Goal: Find specific page/section: Find specific page/section

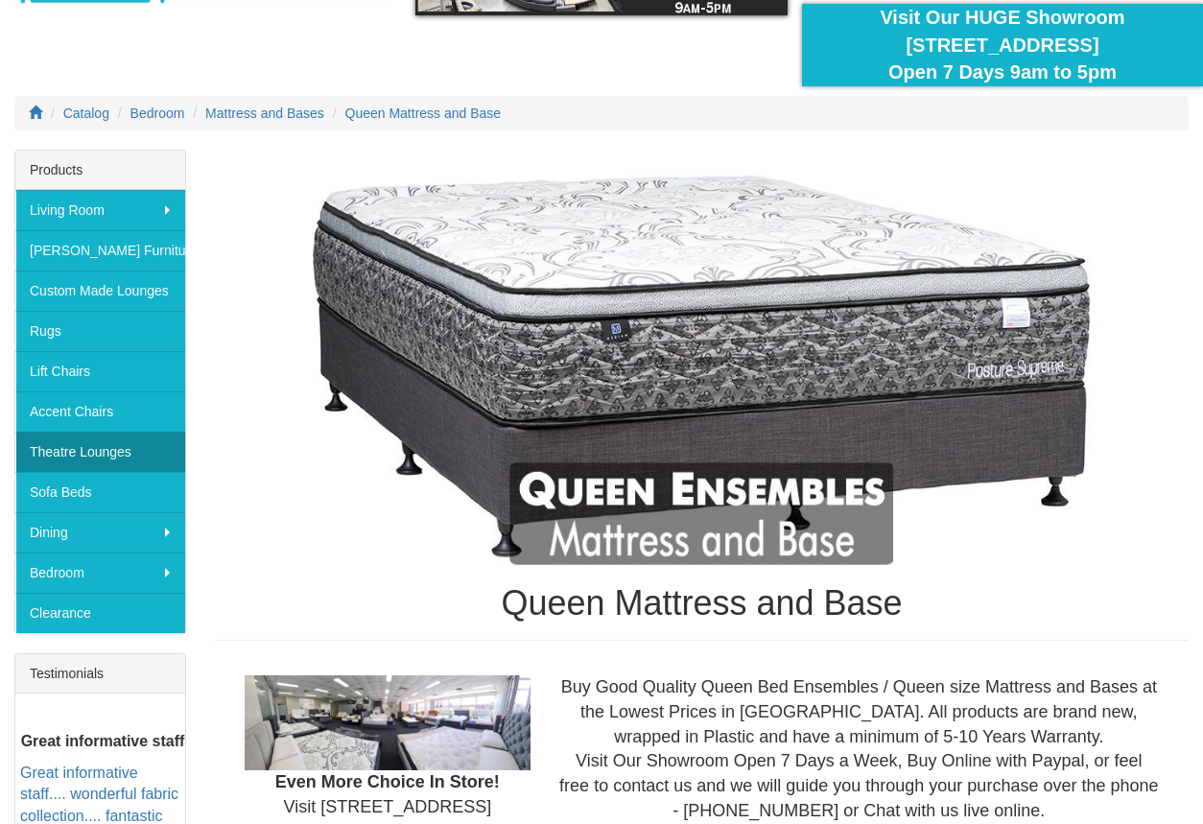
scroll to position [167, 0]
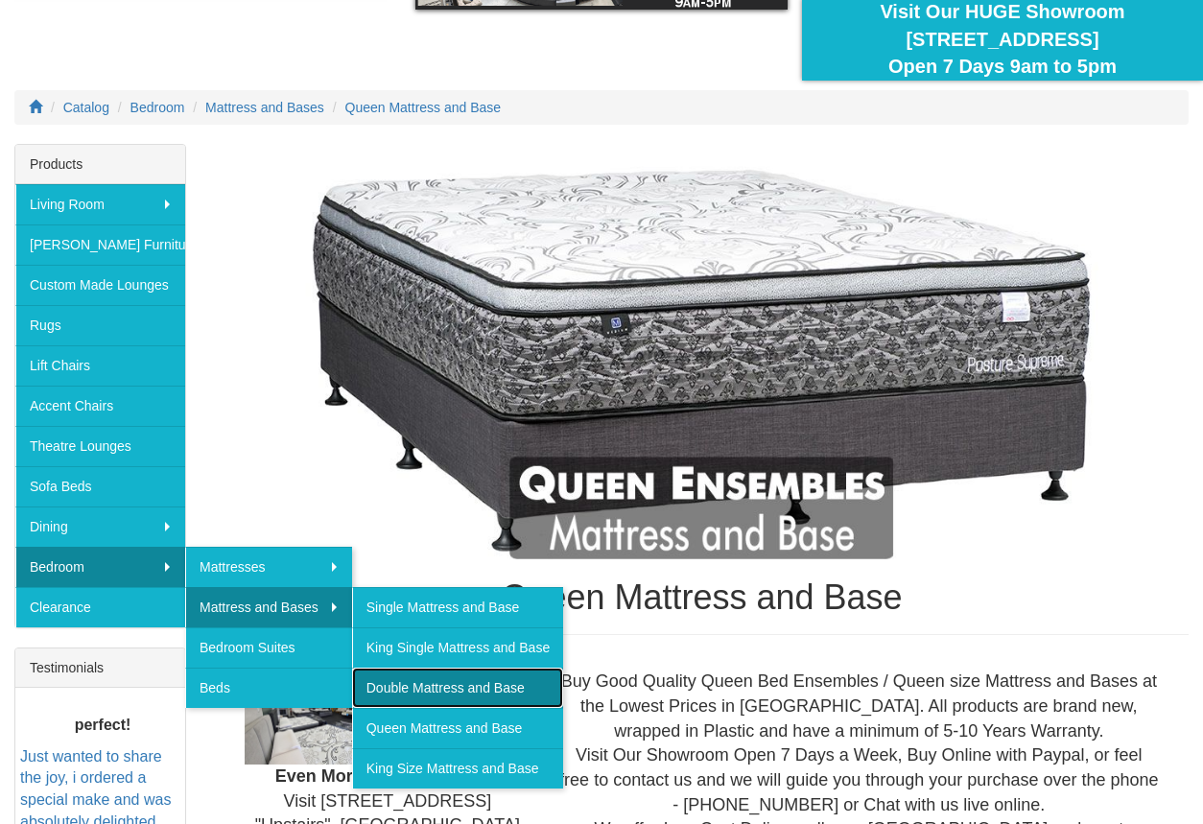
click at [480, 684] on link "Double Mattress and Base" at bounding box center [457, 688] width 211 height 40
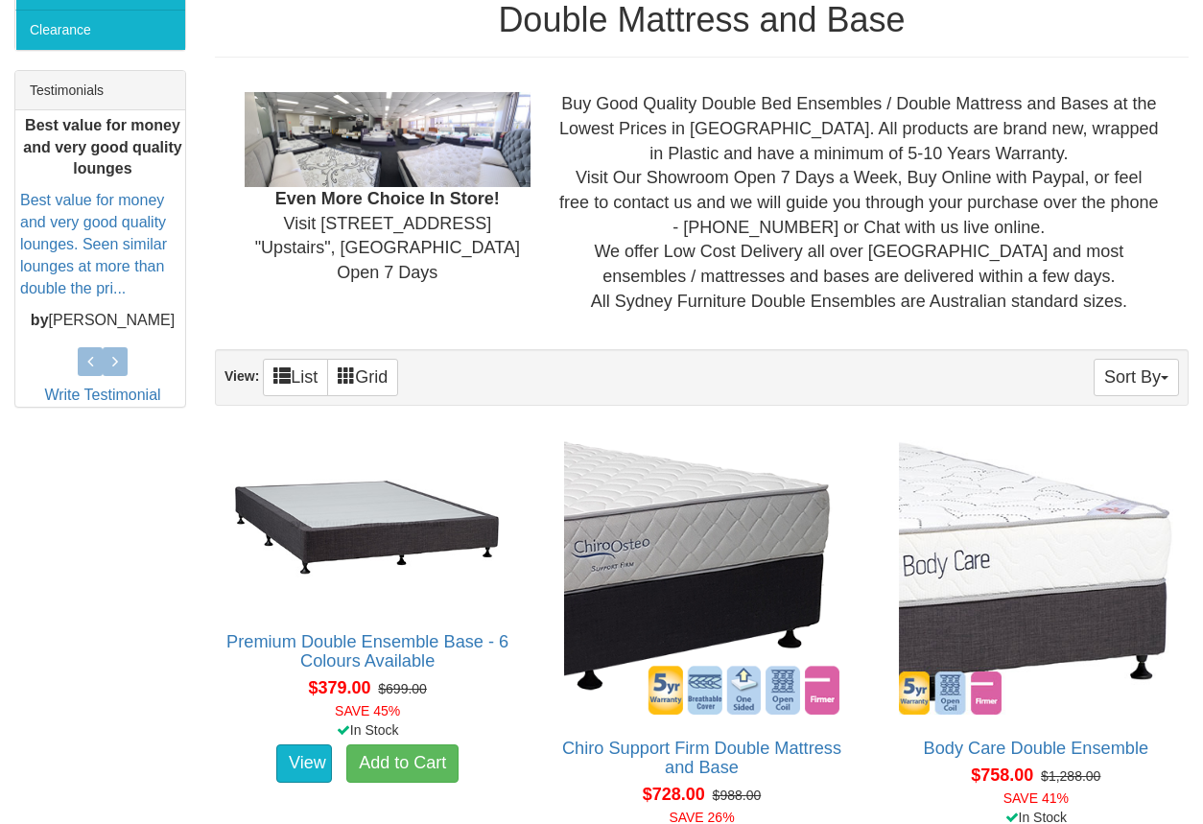
scroll to position [746, 0]
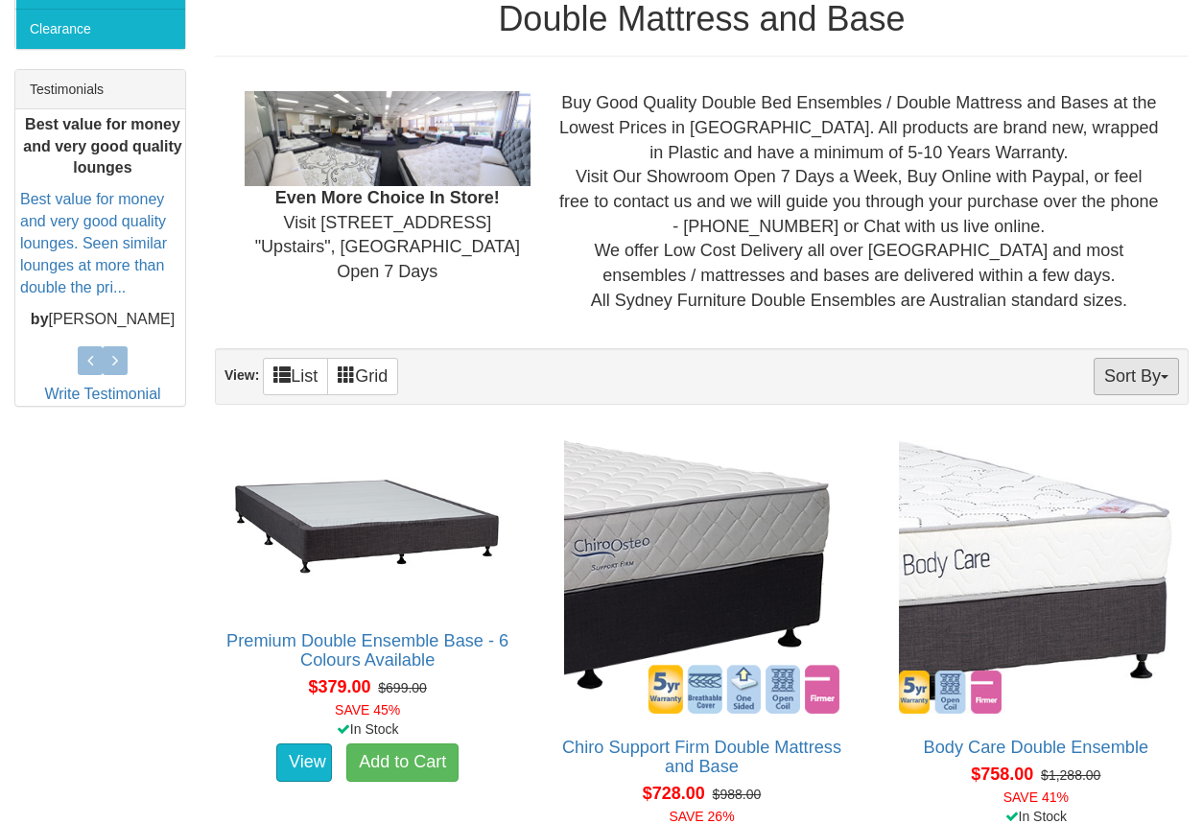
click at [1112, 366] on button "Sort By" at bounding box center [1136, 376] width 85 height 37
click at [1116, 444] on link "Price+" at bounding box center [1103, 440] width 152 height 25
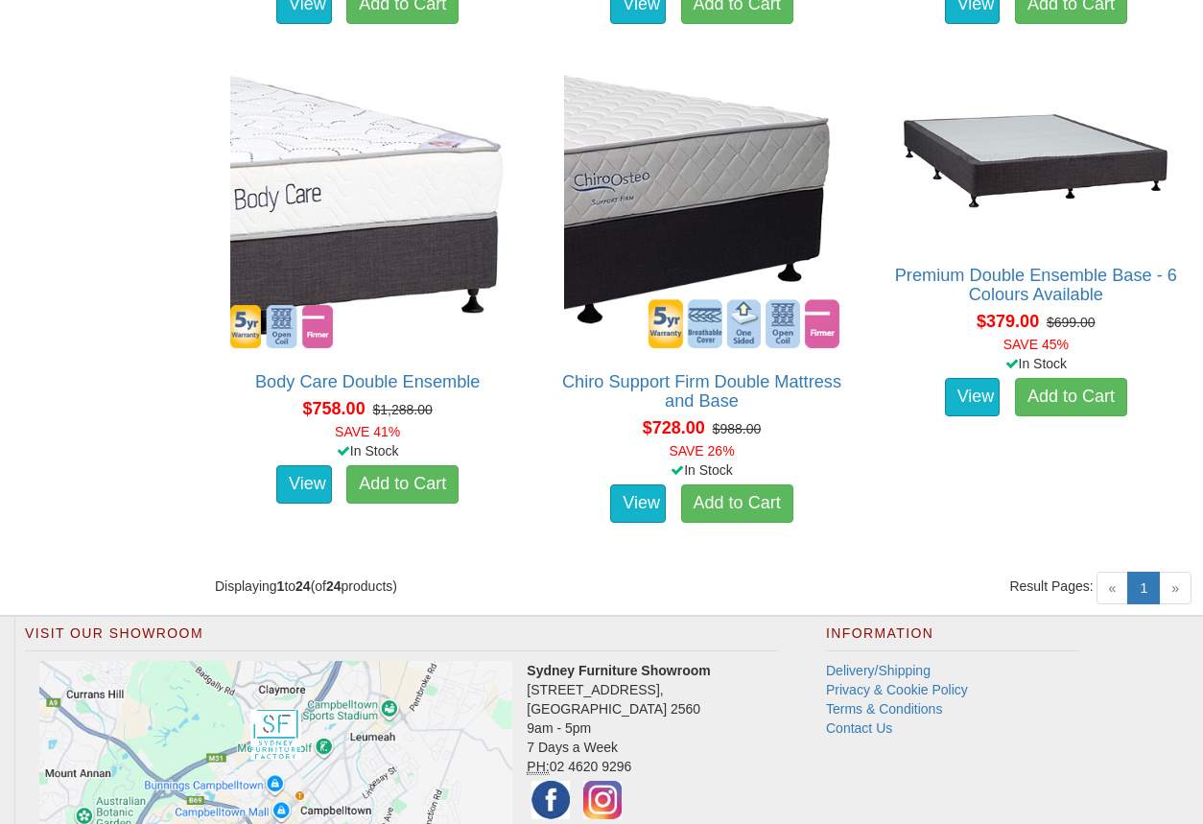
scroll to position [4606, 0]
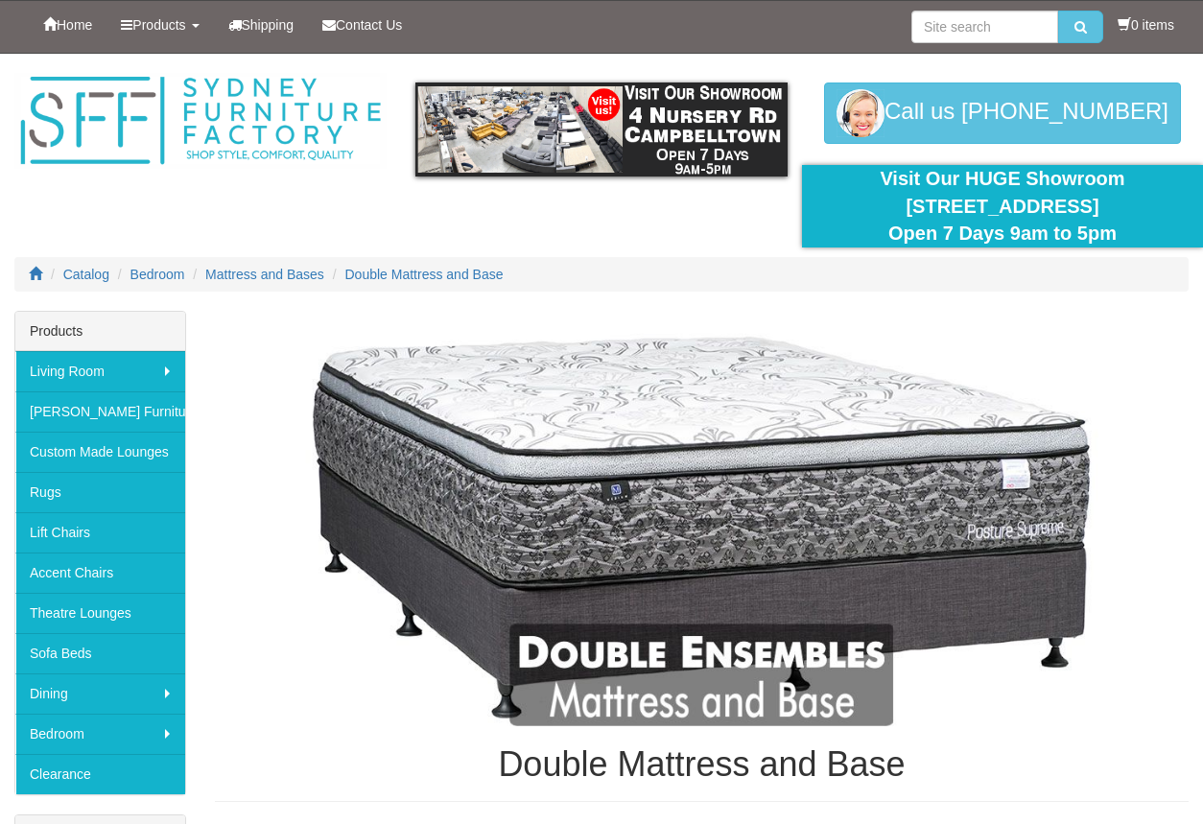
scroll to position [746, 0]
